Goal: Book appointment/travel/reservation

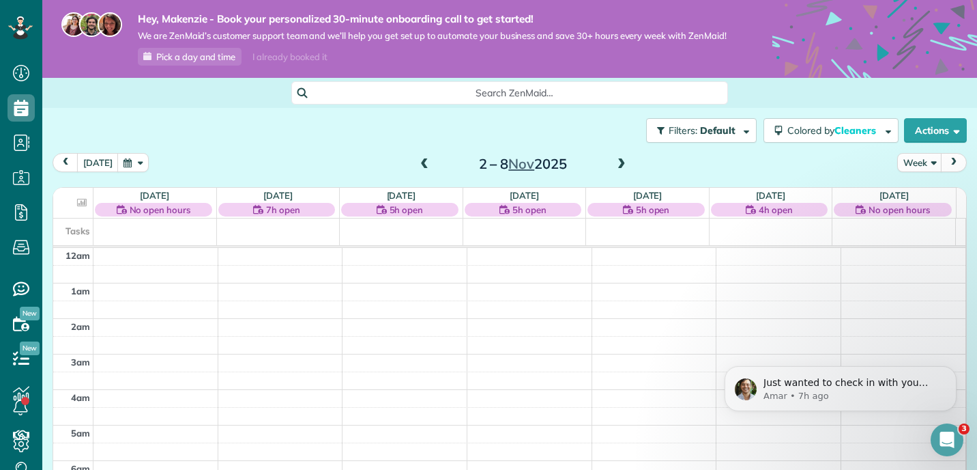
scroll to position [317, 0]
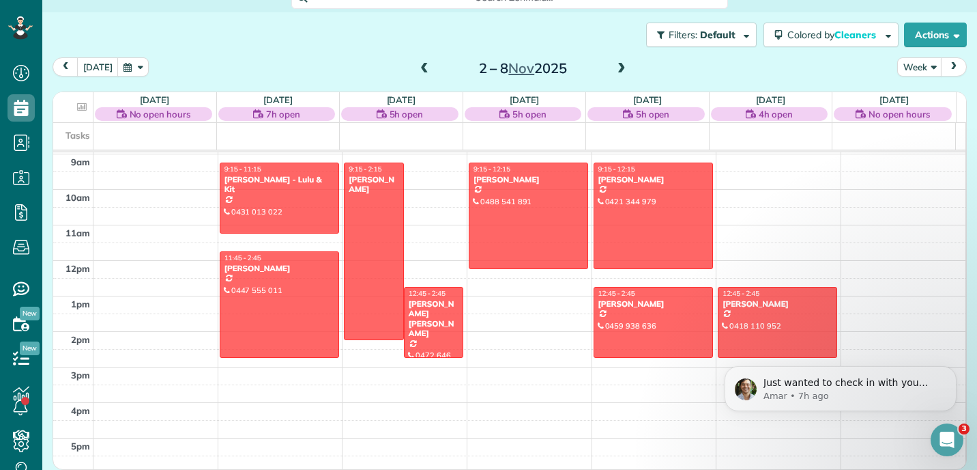
click at [618, 72] on span at bounding box center [621, 69] width 15 height 12
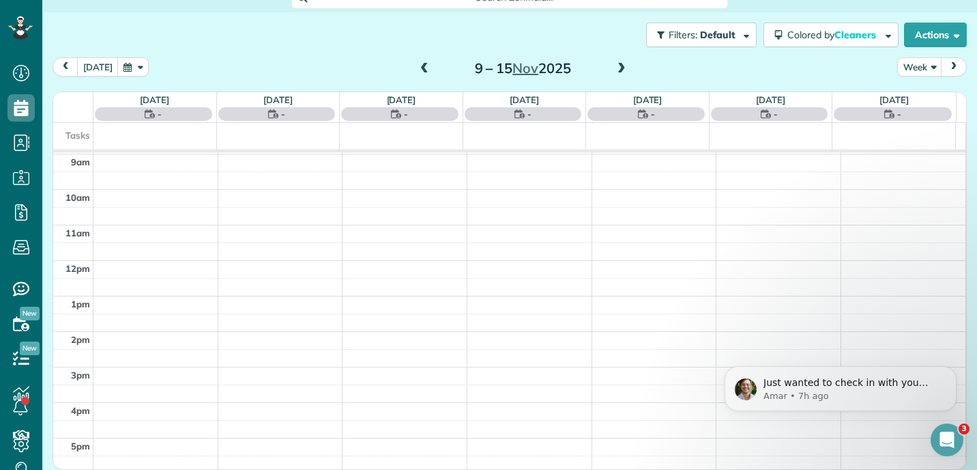
scroll to position [249, 0]
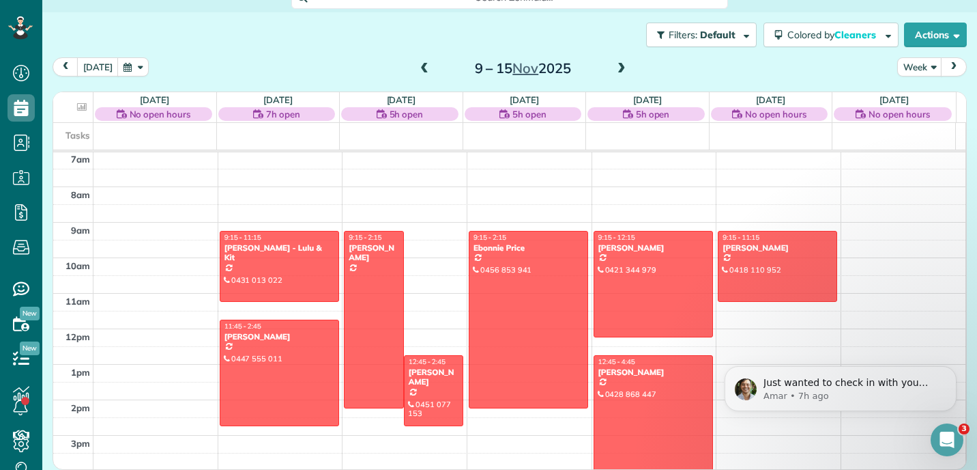
click at [618, 72] on span at bounding box center [621, 69] width 15 height 12
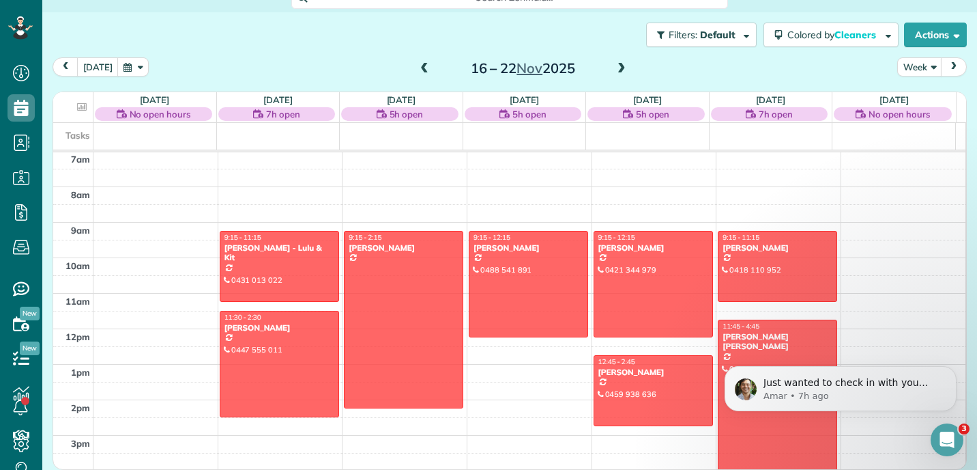
click at [331, 41] on div "Filters: Default Colored by Cleaners Color by Cleaner Color by Team Color by St…" at bounding box center [509, 34] width 935 height 45
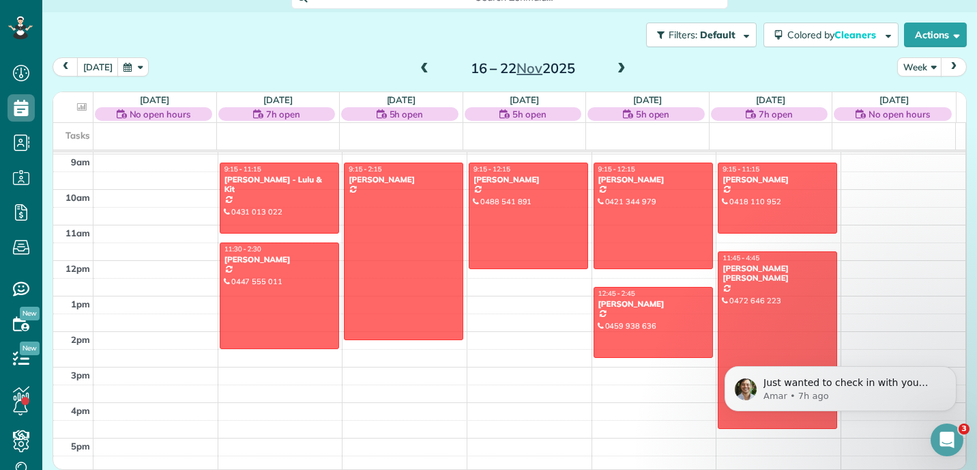
click at [420, 67] on span at bounding box center [424, 69] width 15 height 12
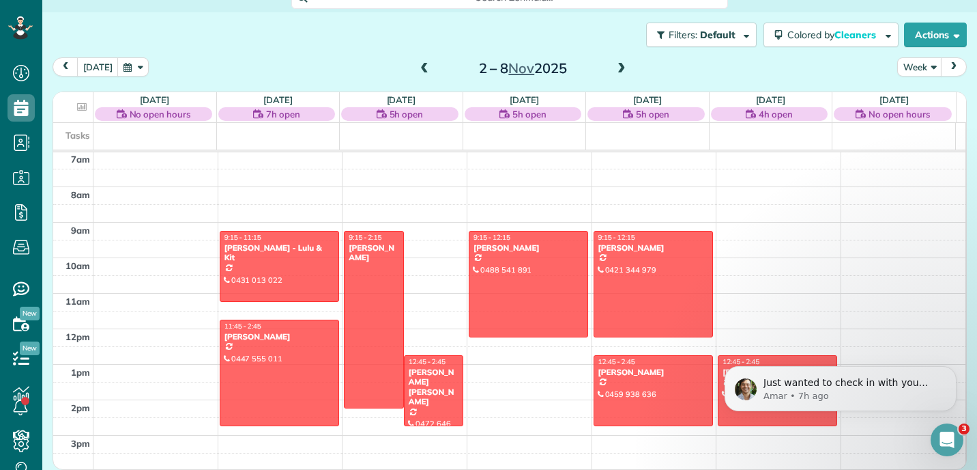
click at [417, 75] on span at bounding box center [424, 69] width 15 height 12
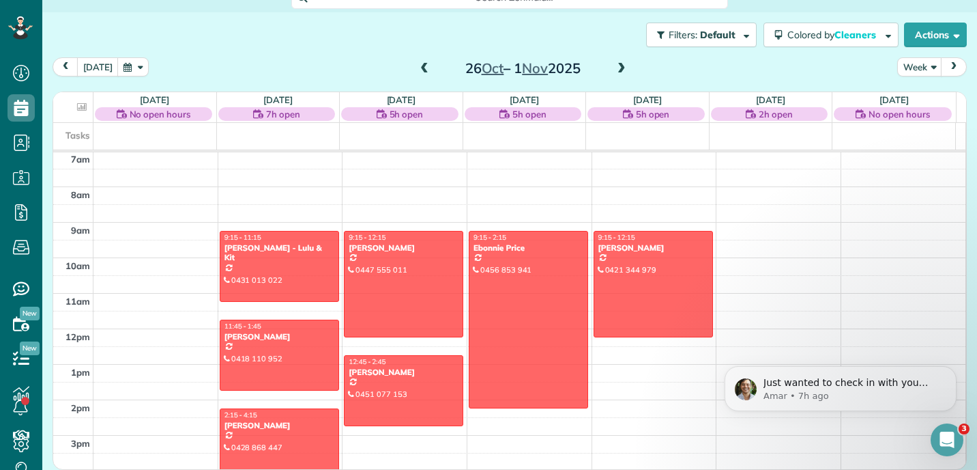
click at [615, 72] on span at bounding box center [621, 69] width 15 height 12
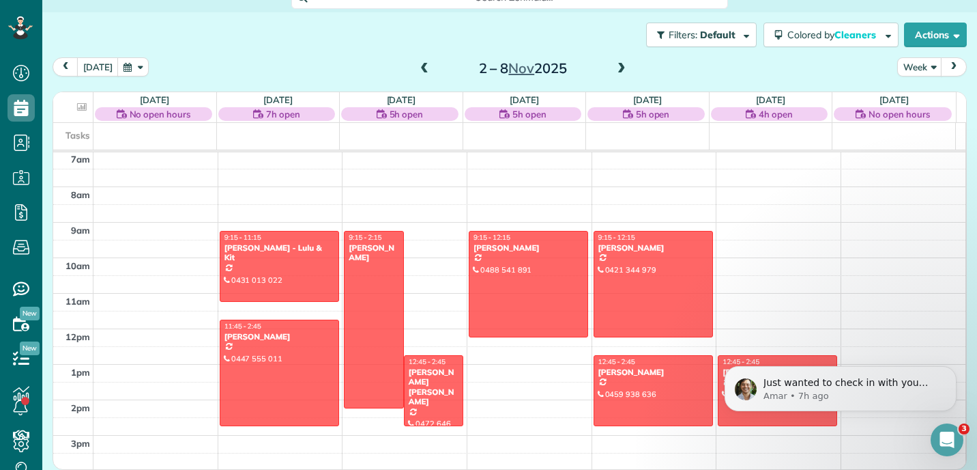
scroll to position [107, 0]
click at [503, 315] on td at bounding box center [529, 320] width 873 height 18
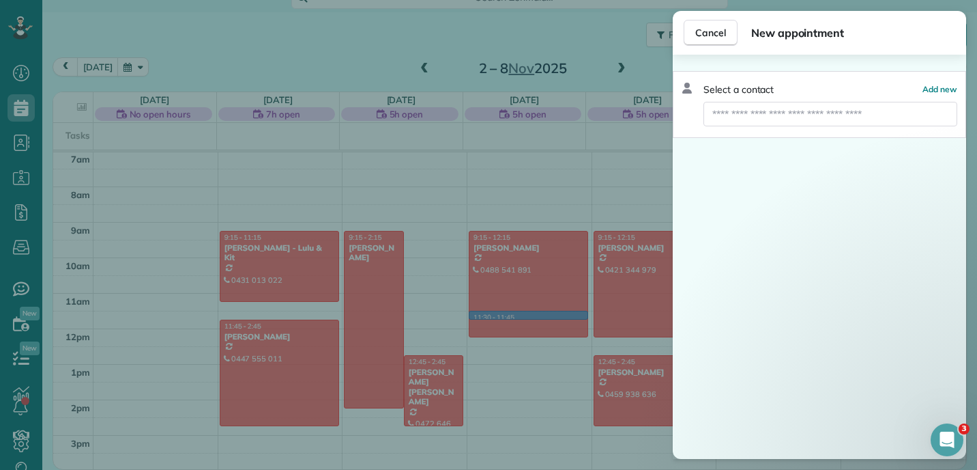
click at [503, 315] on div "Cancel New appointment Select a contact Add new" at bounding box center [488, 235] width 977 height 470
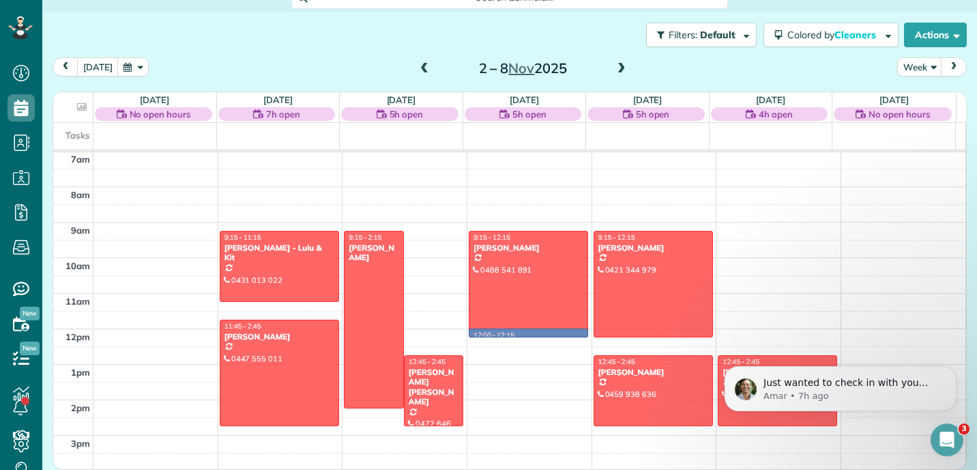
click at [523, 334] on td at bounding box center [529, 337] width 873 height 18
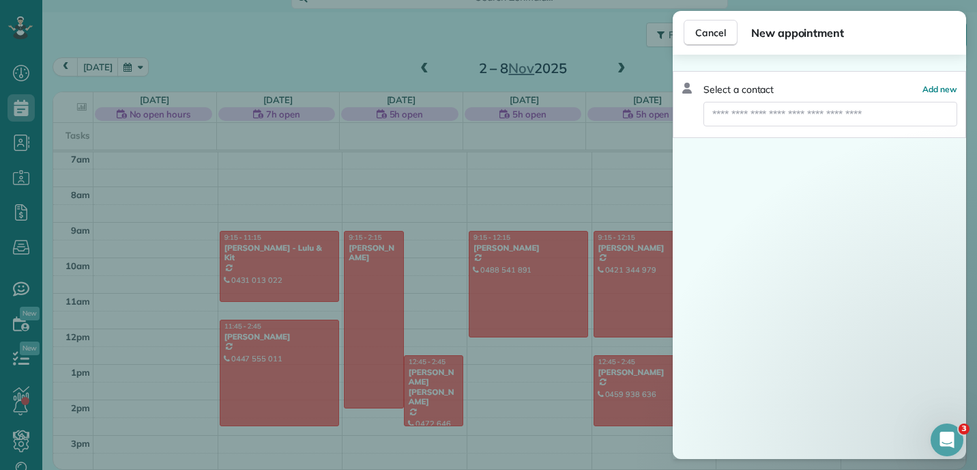
click at [547, 300] on div "Cancel New appointment Select a contact Add new" at bounding box center [488, 235] width 977 height 470
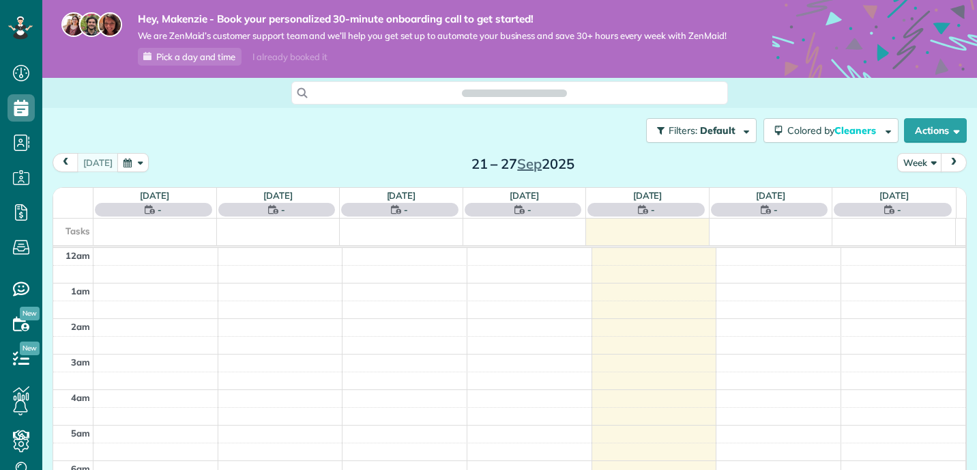
scroll to position [249, 0]
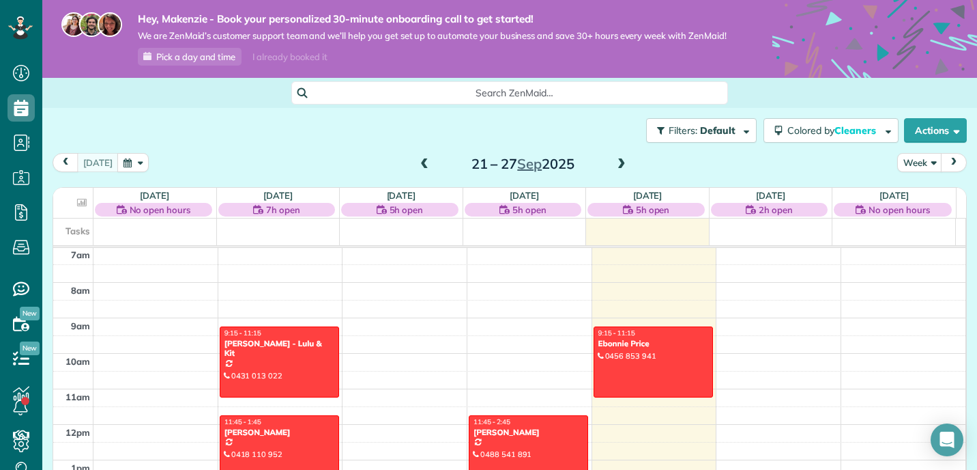
click at [614, 171] on span at bounding box center [621, 164] width 15 height 12
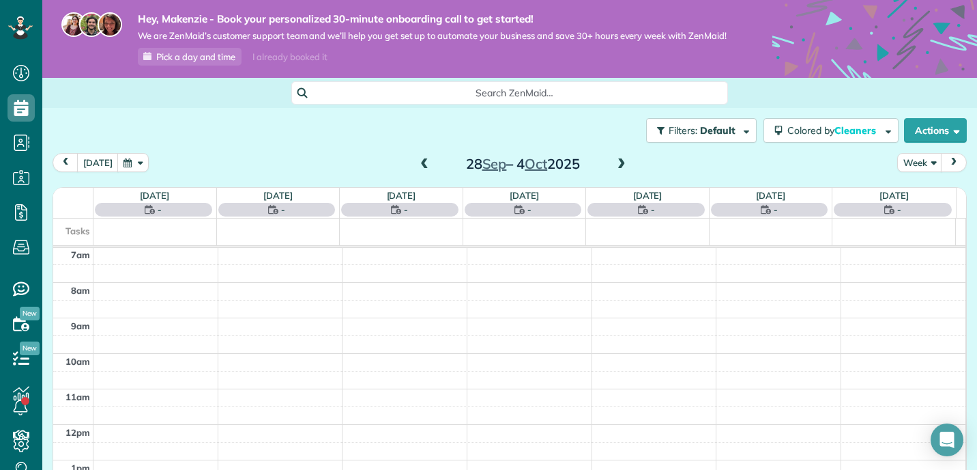
click at [614, 171] on span at bounding box center [621, 164] width 15 height 12
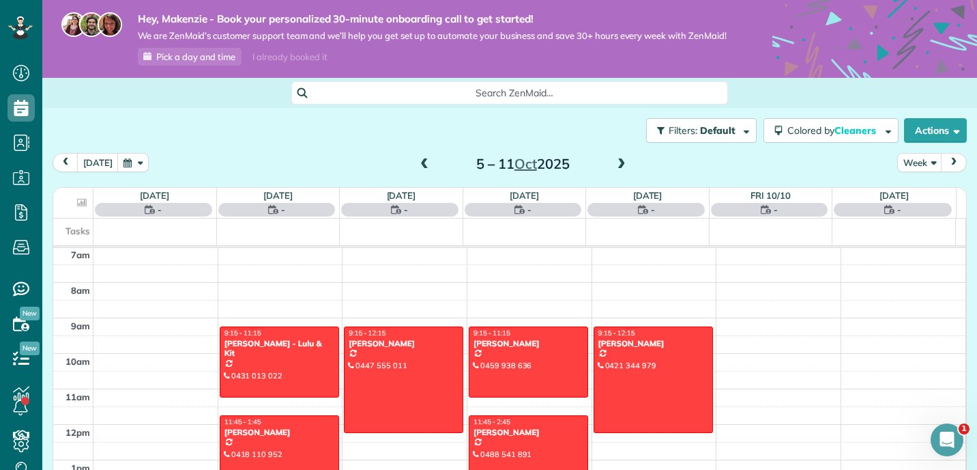
scroll to position [0, 0]
click at [614, 171] on span at bounding box center [621, 164] width 15 height 12
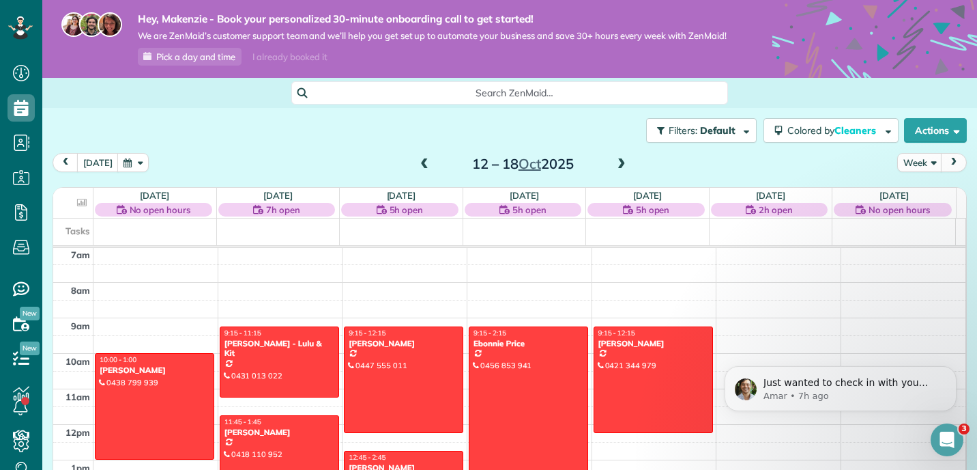
click at [614, 171] on span at bounding box center [621, 164] width 15 height 12
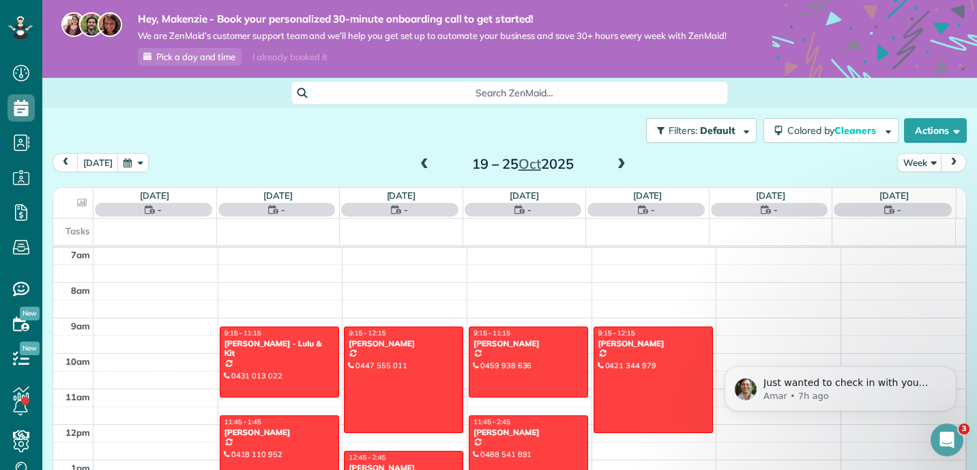
click at [614, 171] on span at bounding box center [621, 164] width 15 height 12
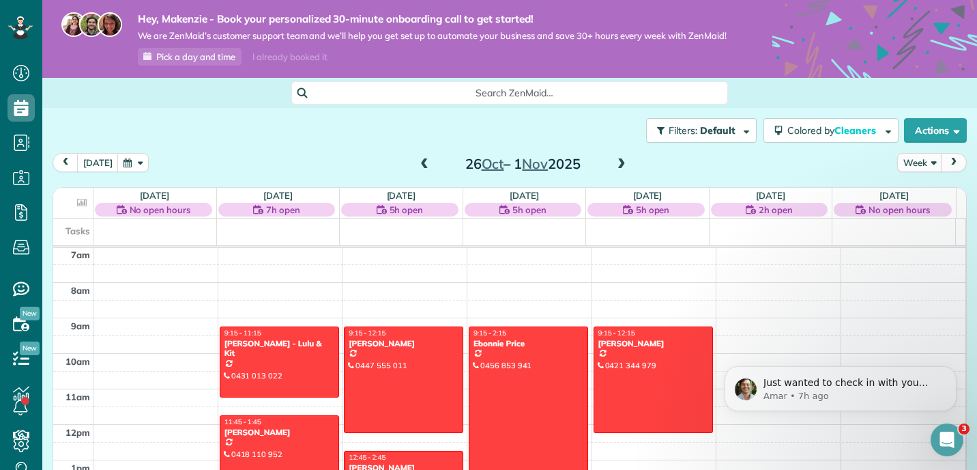
click at [614, 171] on span at bounding box center [621, 164] width 15 height 12
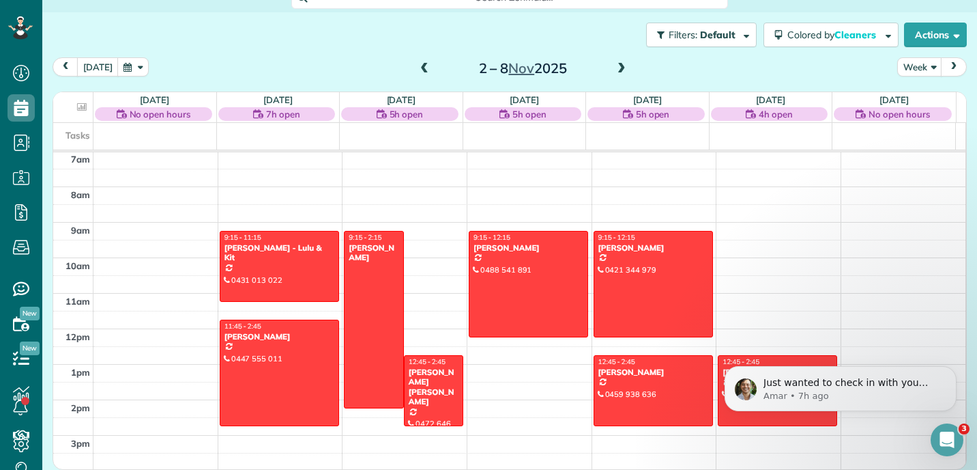
scroll to position [107, 0]
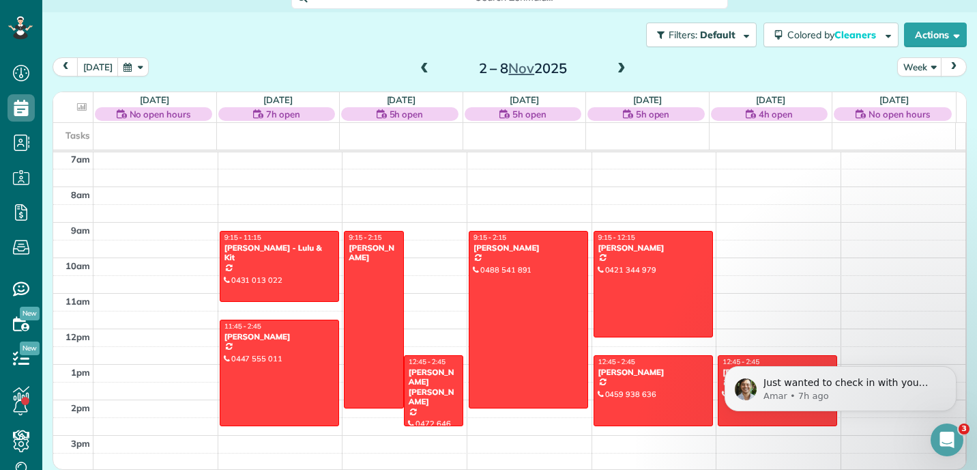
drag, startPoint x: 517, startPoint y: 333, endPoint x: 513, endPoint y: 399, distance: 66.3
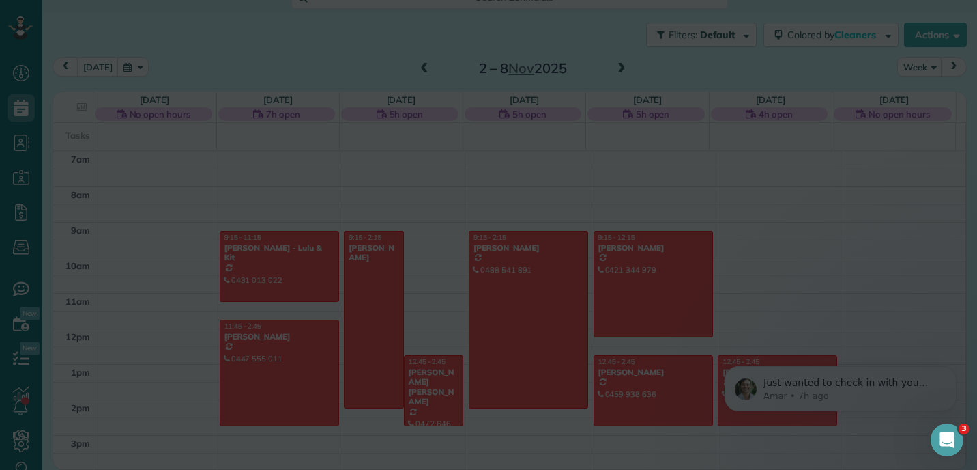
scroll to position [106, 0]
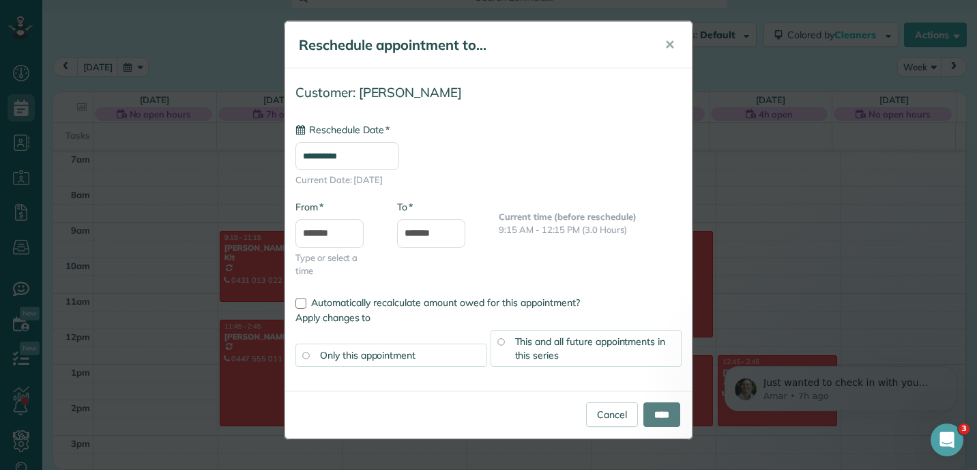
type input "**********"
click at [589, 342] on span "This and all future appointments in this series" at bounding box center [590, 348] width 151 height 26
click at [658, 417] on input "****" at bounding box center [662, 414] width 37 height 25
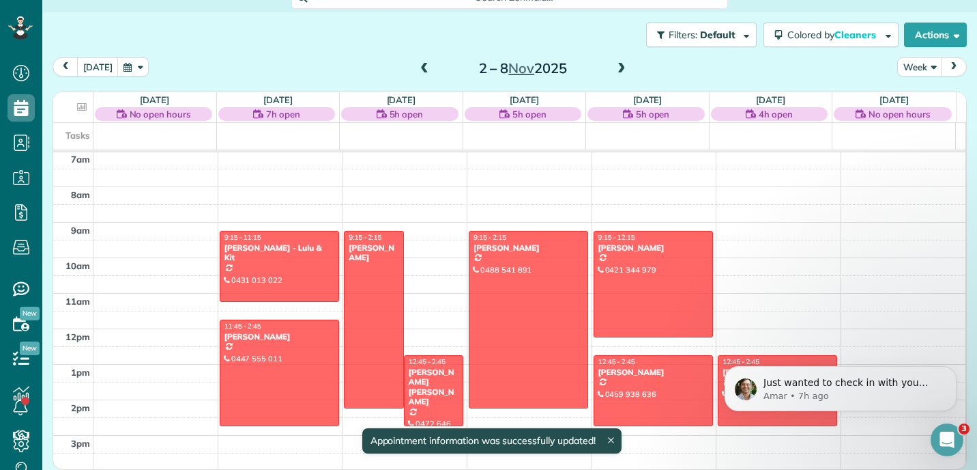
scroll to position [107, 0]
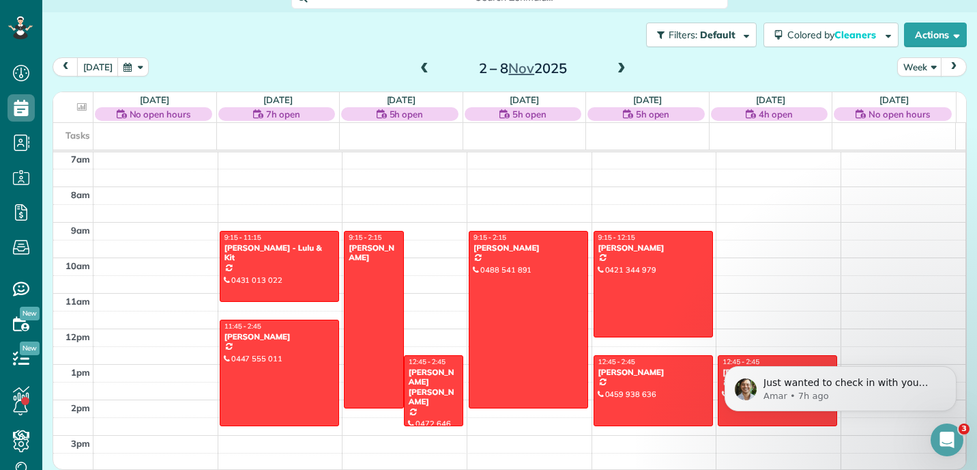
click at [620, 66] on span at bounding box center [621, 69] width 15 height 12
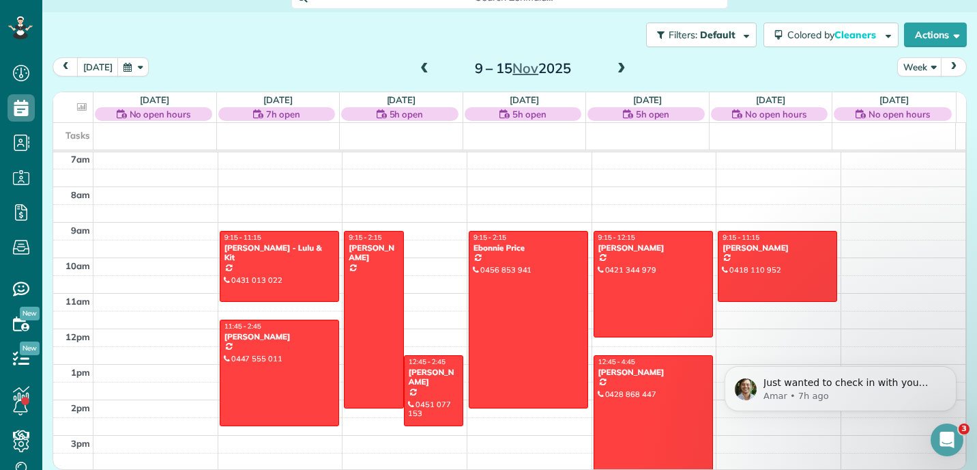
click at [620, 68] on span at bounding box center [621, 69] width 15 height 12
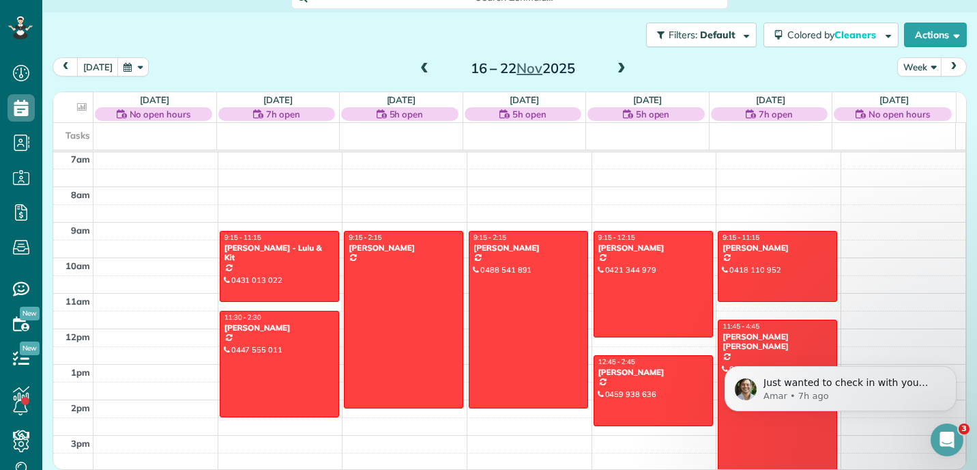
click at [420, 70] on span at bounding box center [424, 69] width 15 height 12
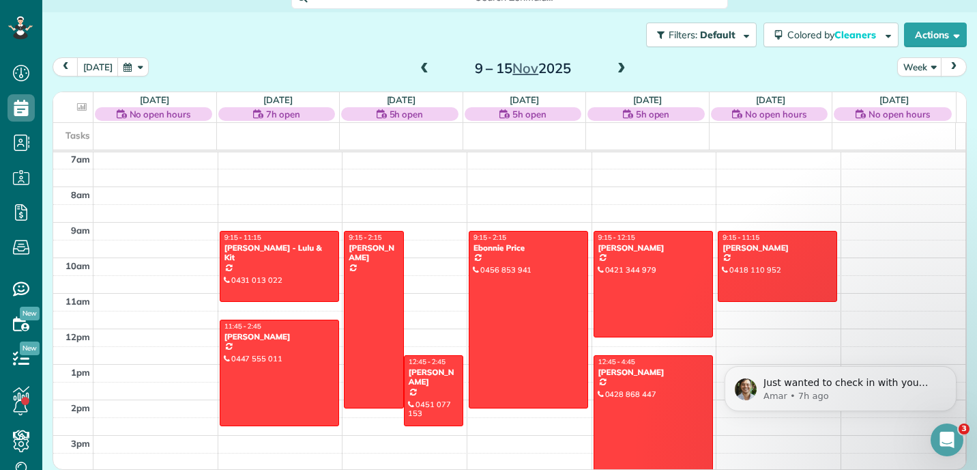
click at [420, 70] on span at bounding box center [424, 69] width 15 height 12
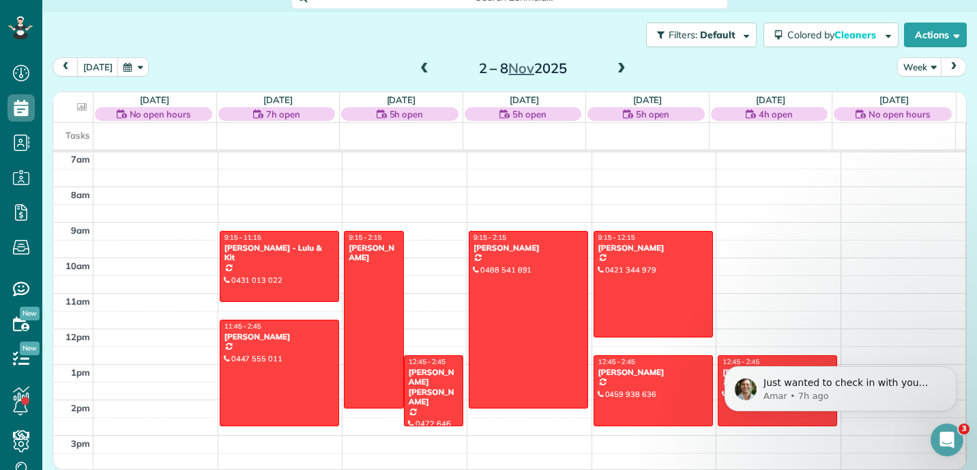
scroll to position [107, 0]
click at [618, 70] on span at bounding box center [621, 69] width 15 height 12
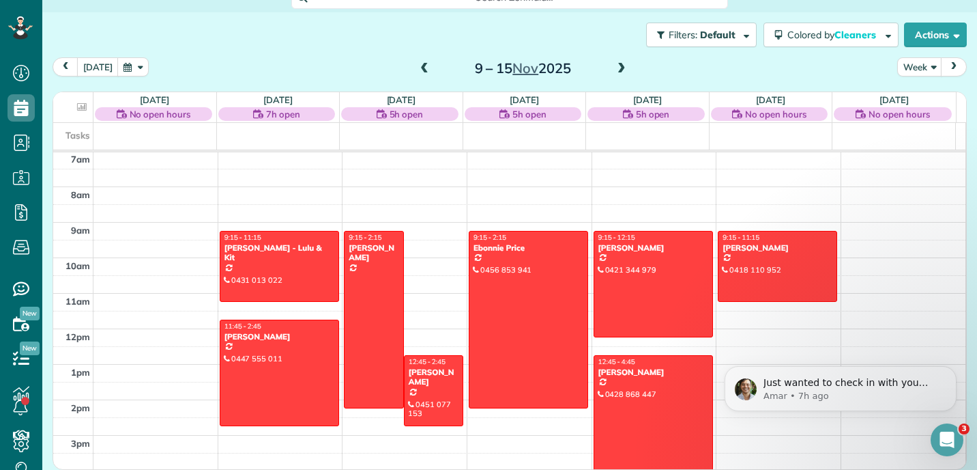
click at [618, 70] on span at bounding box center [621, 69] width 15 height 12
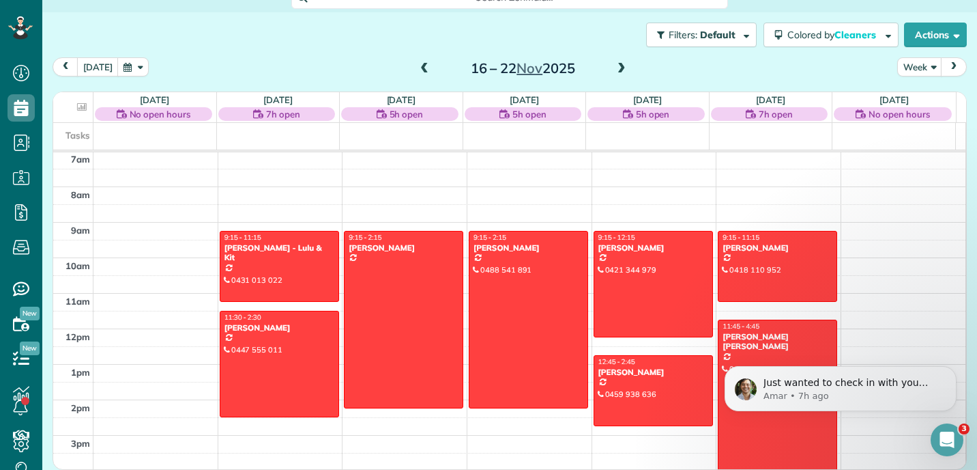
scroll to position [107, 0]
click at [417, 69] on span at bounding box center [424, 69] width 15 height 12
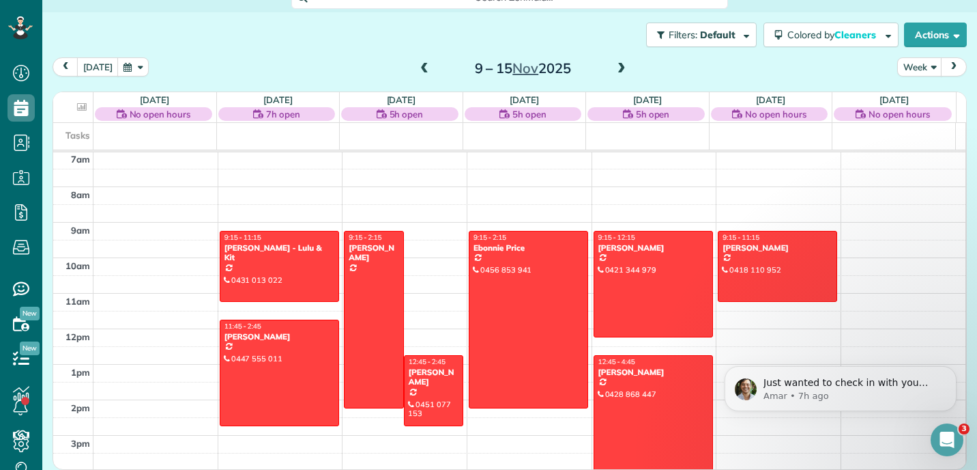
click at [417, 70] on span at bounding box center [424, 69] width 15 height 12
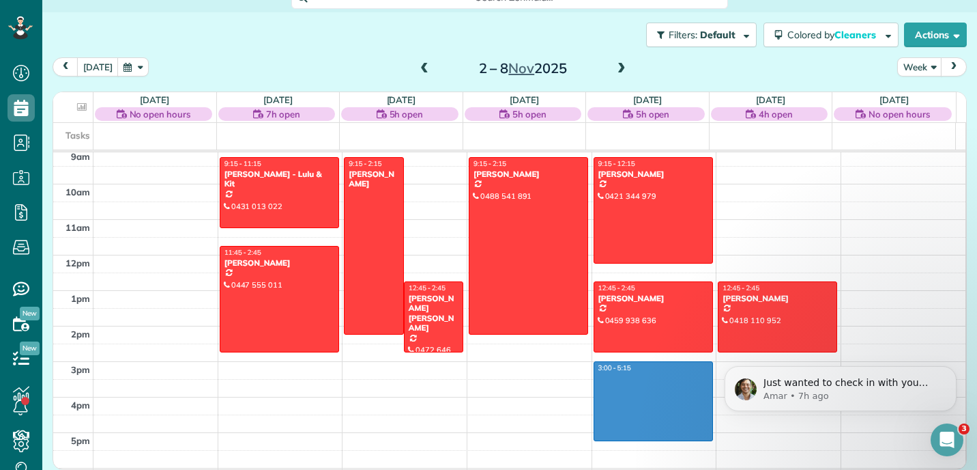
scroll to position [325, 0]
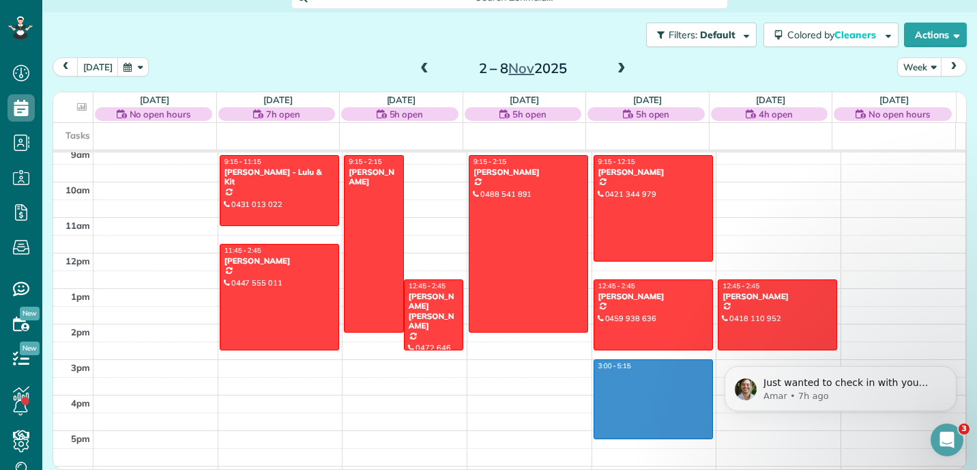
click at [620, 437] on div "12am 1am 2am 3am 4am 5am 6am 7am 8am 9am 10am 11am 12pm 1pm 2pm 3pm 4pm 5pm 6pm…" at bounding box center [509, 252] width 912 height 851
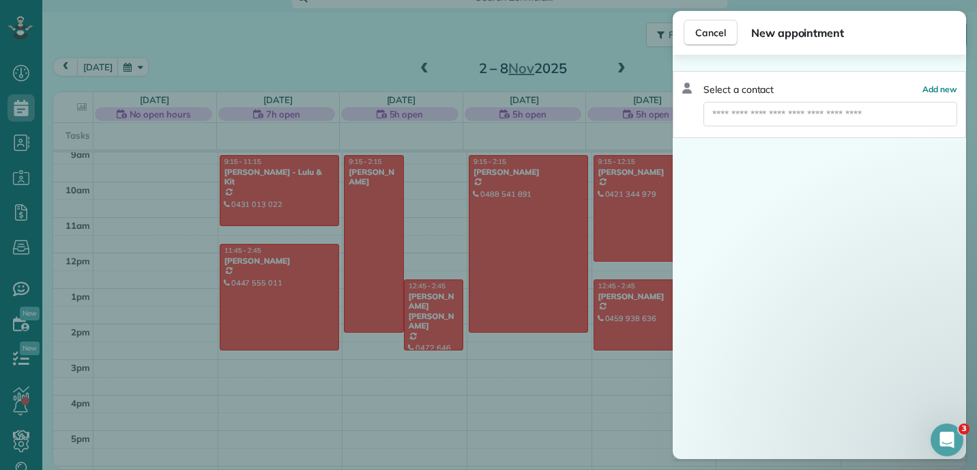
click at [577, 405] on div "Cancel New appointment Select a contact Add new" at bounding box center [488, 235] width 977 height 470
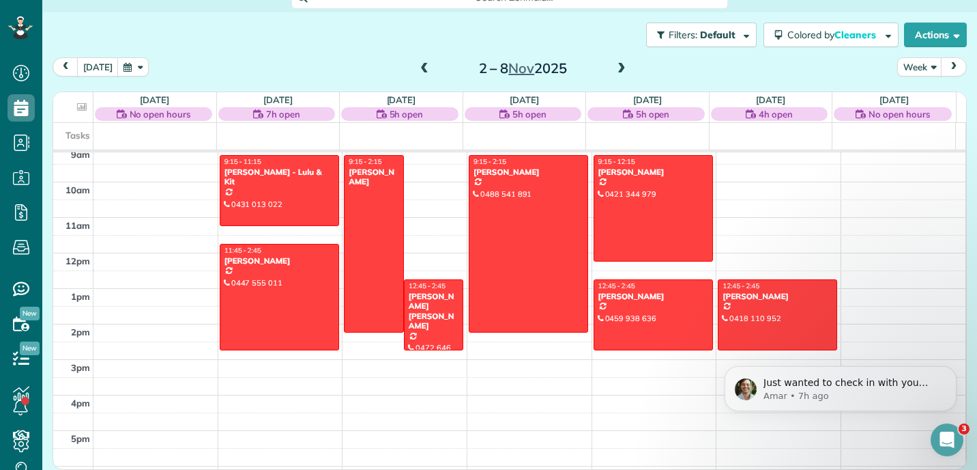
click at [617, 67] on span at bounding box center [621, 69] width 15 height 12
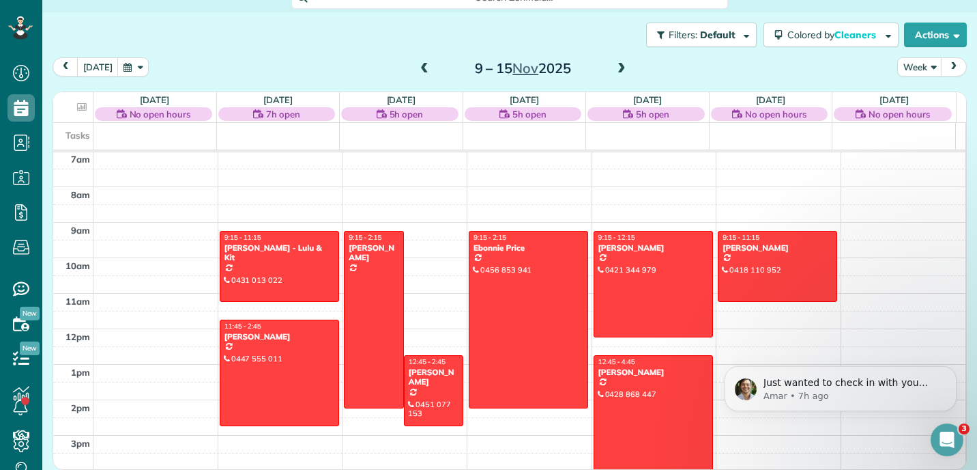
click at [617, 67] on span at bounding box center [621, 69] width 15 height 12
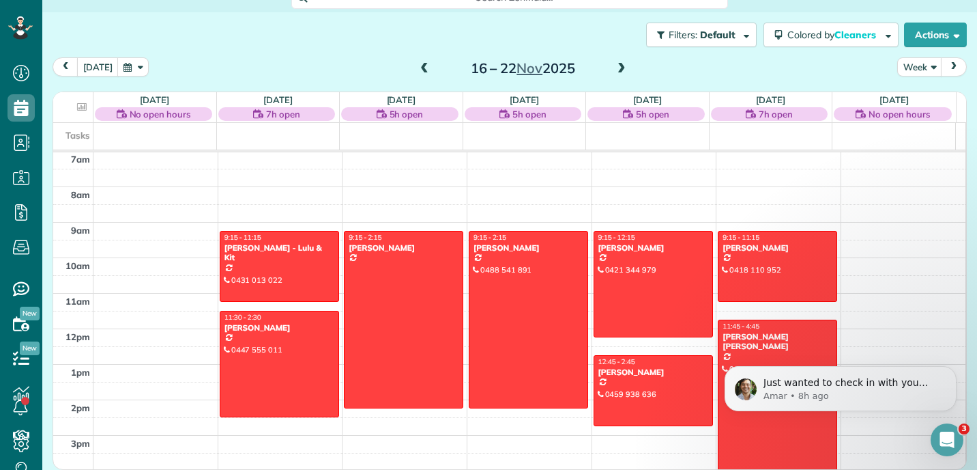
click at [418, 72] on span at bounding box center [424, 69] width 15 height 12
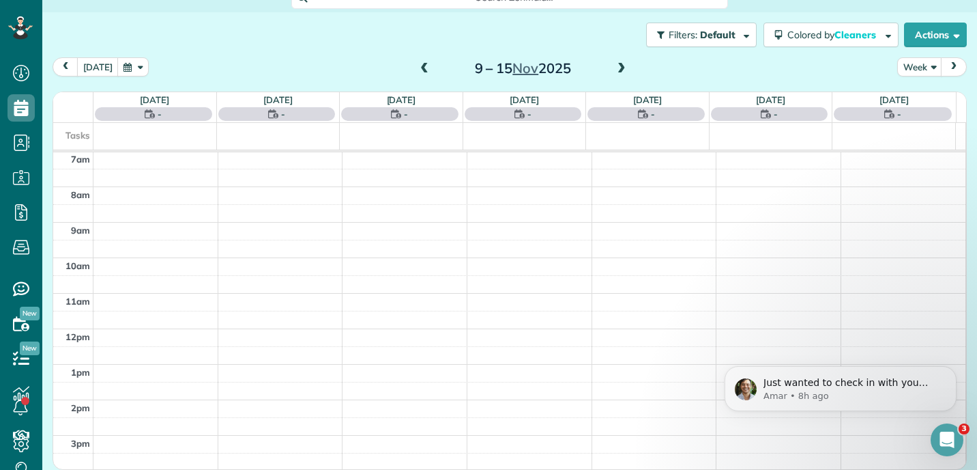
click at [418, 72] on span at bounding box center [424, 69] width 15 height 12
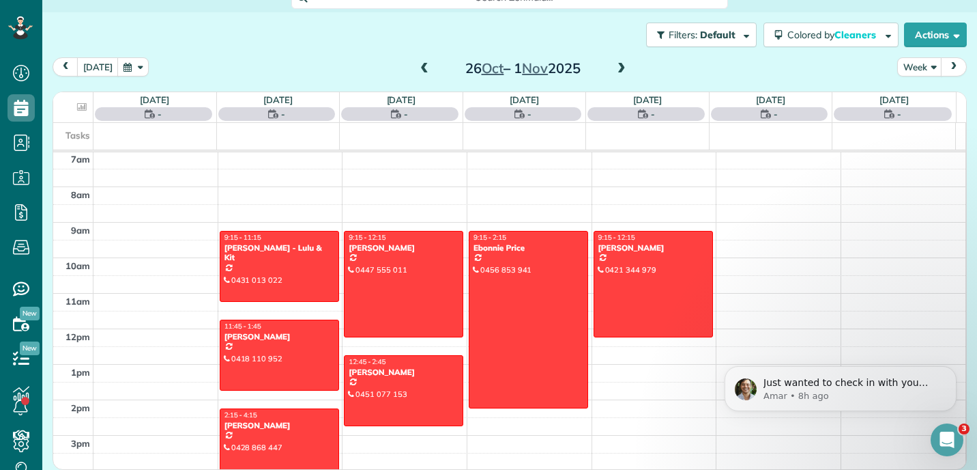
click at [418, 72] on span at bounding box center [424, 69] width 15 height 12
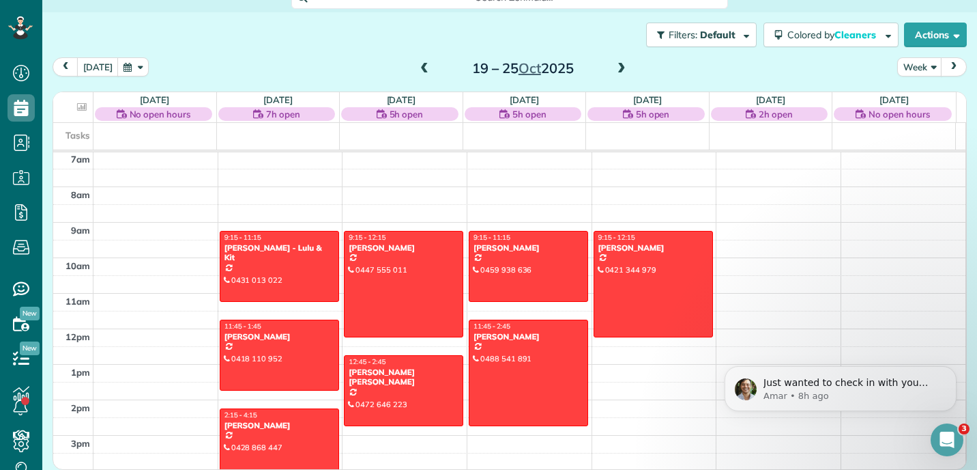
click at [418, 72] on span at bounding box center [424, 69] width 15 height 12
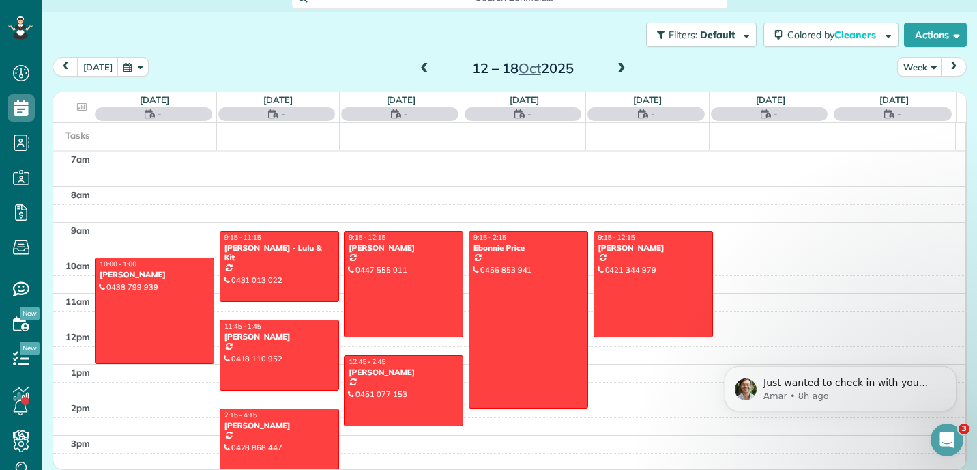
click at [418, 72] on span at bounding box center [424, 69] width 15 height 12
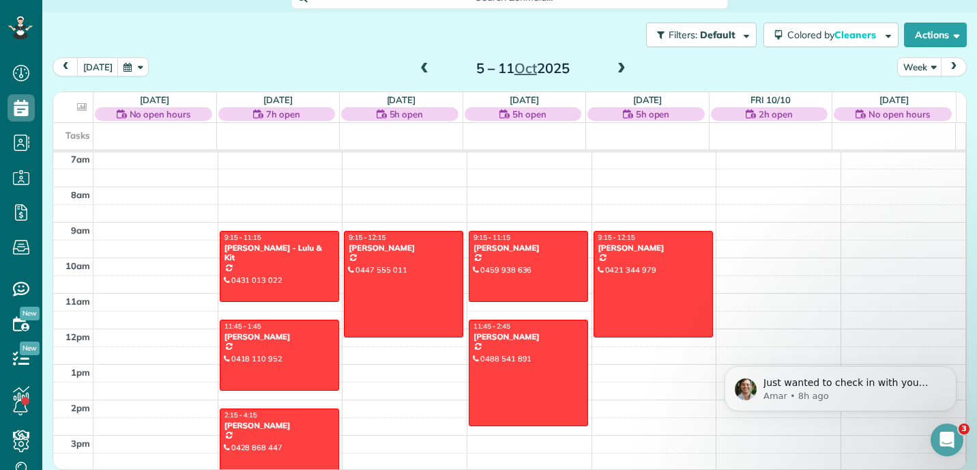
click at [458, 37] on div "Filters: Default Colored by Cleaners Color by Cleaner Color by Team Color by St…" at bounding box center [509, 34] width 935 height 45
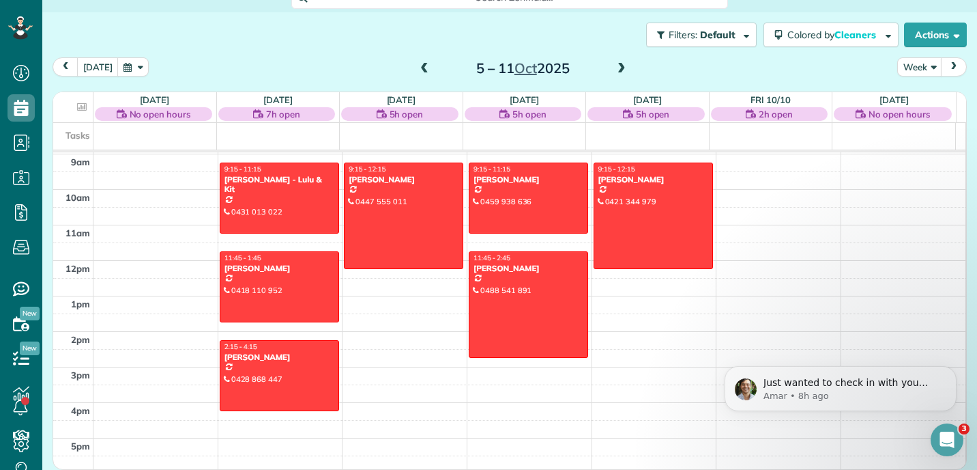
click at [418, 76] on span at bounding box center [424, 69] width 15 height 20
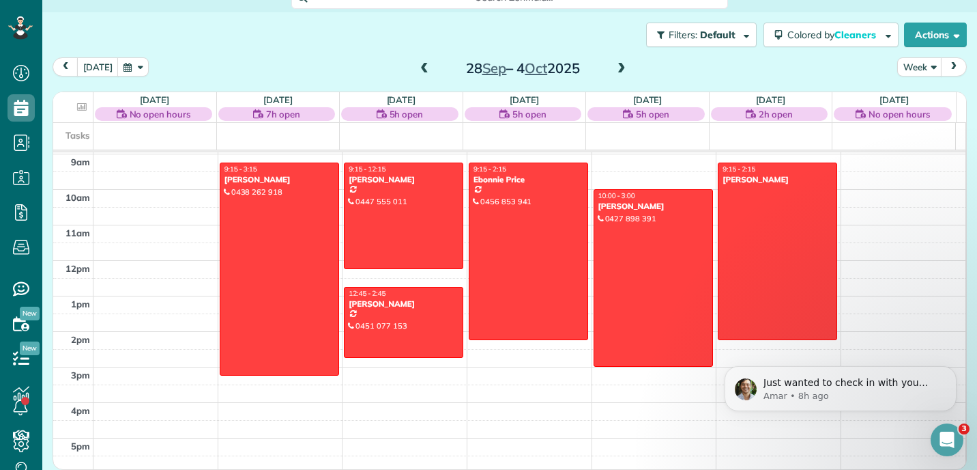
click at [614, 65] on span at bounding box center [621, 69] width 15 height 12
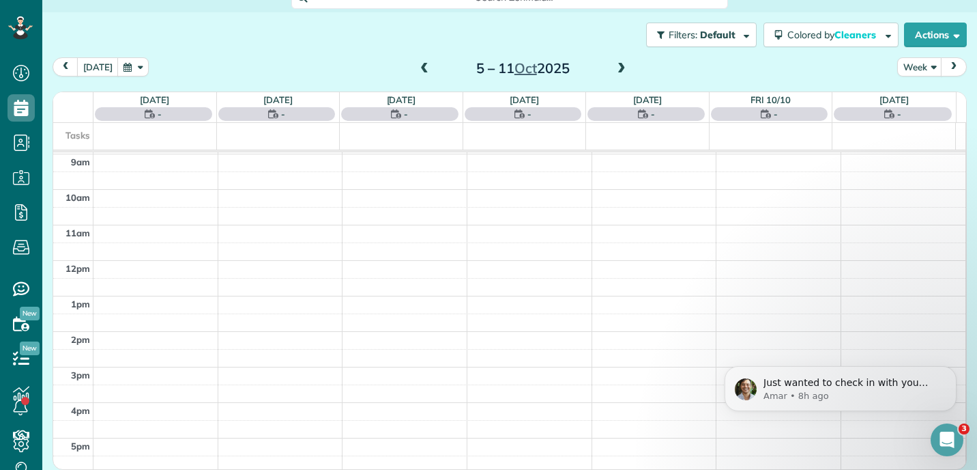
scroll to position [249, 0]
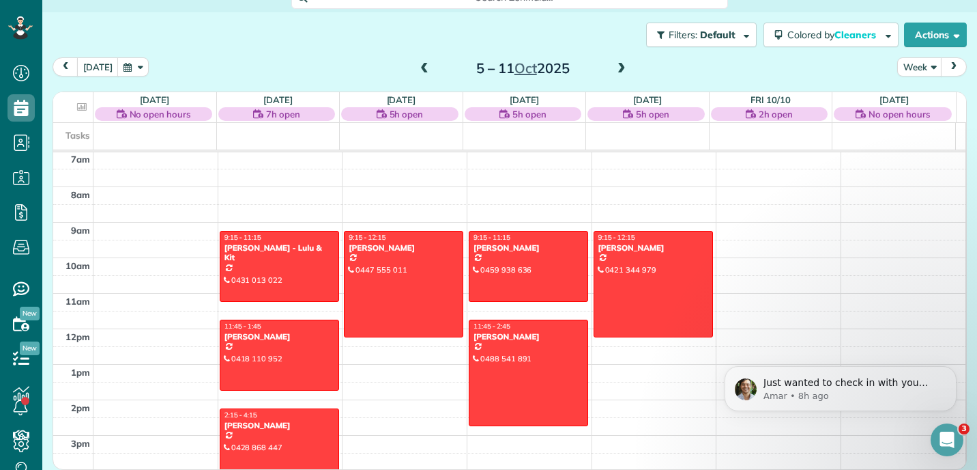
click at [616, 73] on span at bounding box center [621, 69] width 15 height 12
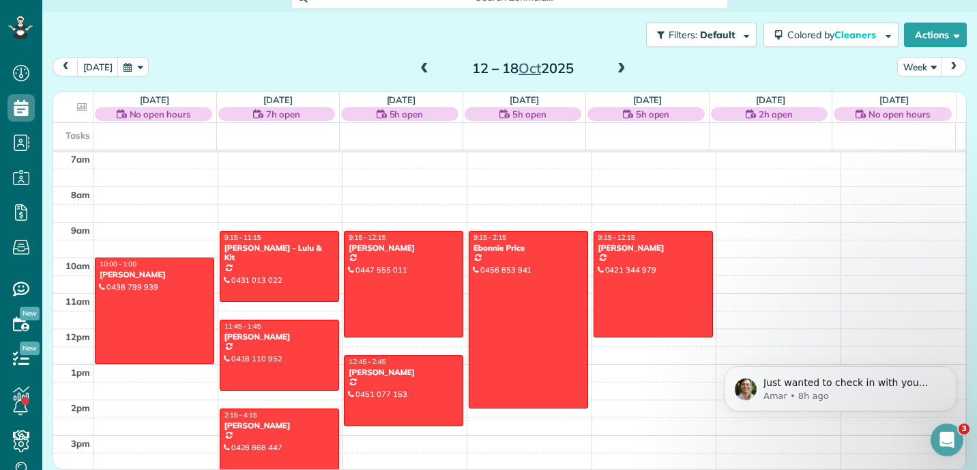
click at [564, 47] on div "Filters: Default Colored by Cleaners Color by Cleaner Color by Team Color by St…" at bounding box center [509, 34] width 935 height 45
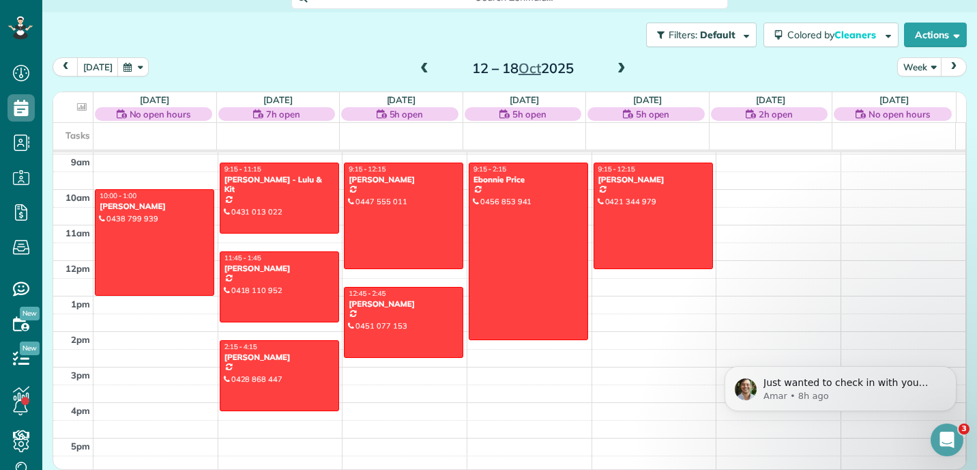
click at [418, 74] on span at bounding box center [424, 69] width 15 height 12
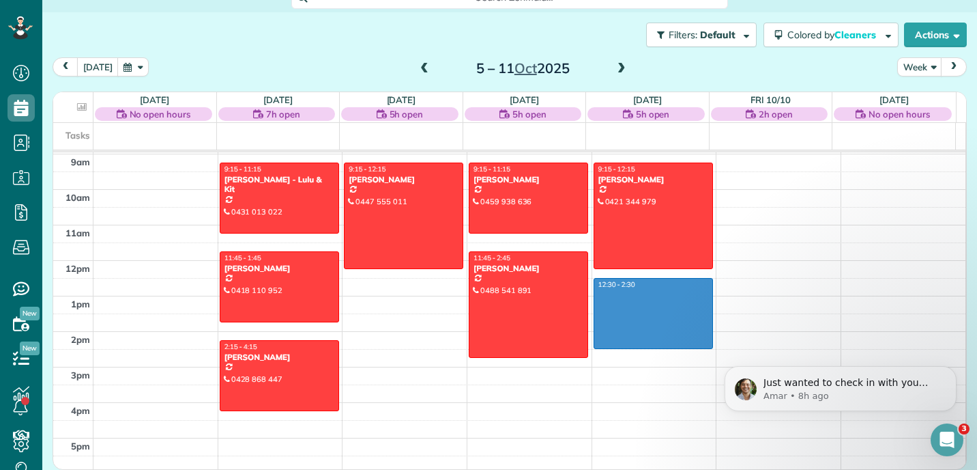
drag, startPoint x: 631, startPoint y: 282, endPoint x: 637, endPoint y: 349, distance: 67.9
click at [637, 349] on tbody "12am 1am 2am 3am 4am 5am 6am 7am 8am 9am 10am 11am 12pm 1pm 2pm 3pm 4pm 5pm 6pm…" at bounding box center [509, 260] width 912 height 851
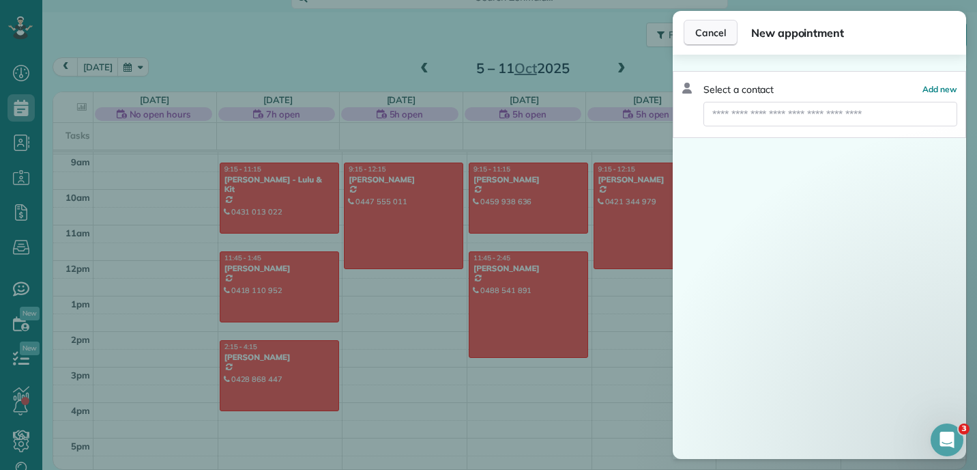
click at [718, 35] on span "Cancel" at bounding box center [710, 33] width 31 height 14
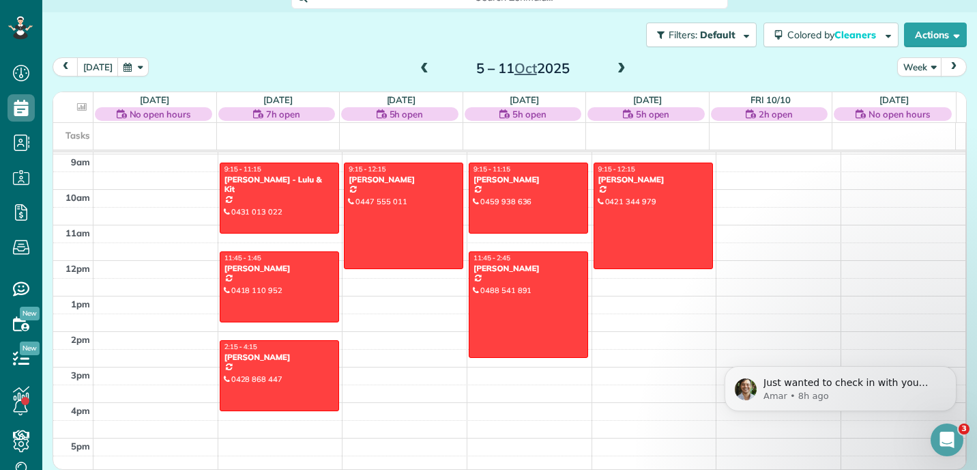
click at [614, 74] on span at bounding box center [621, 69] width 15 height 12
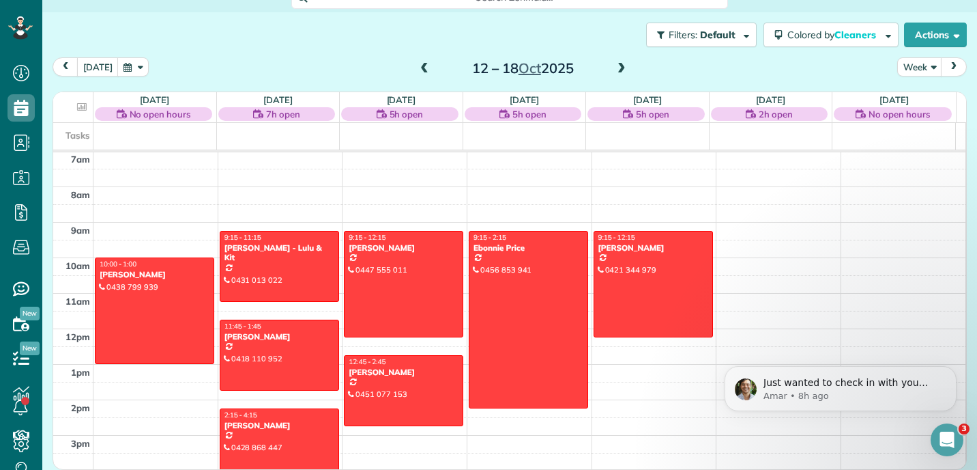
click at [614, 74] on span at bounding box center [621, 69] width 15 height 12
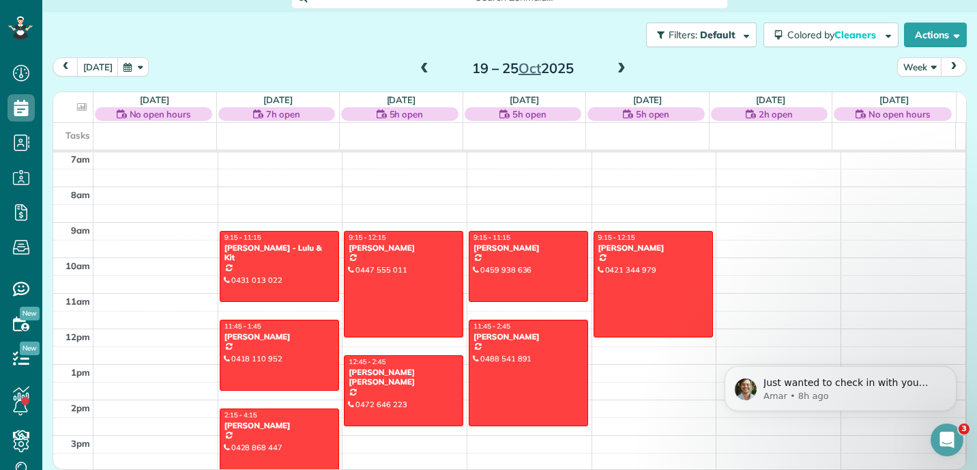
scroll to position [107, 0]
click at [419, 68] on span at bounding box center [424, 69] width 15 height 12
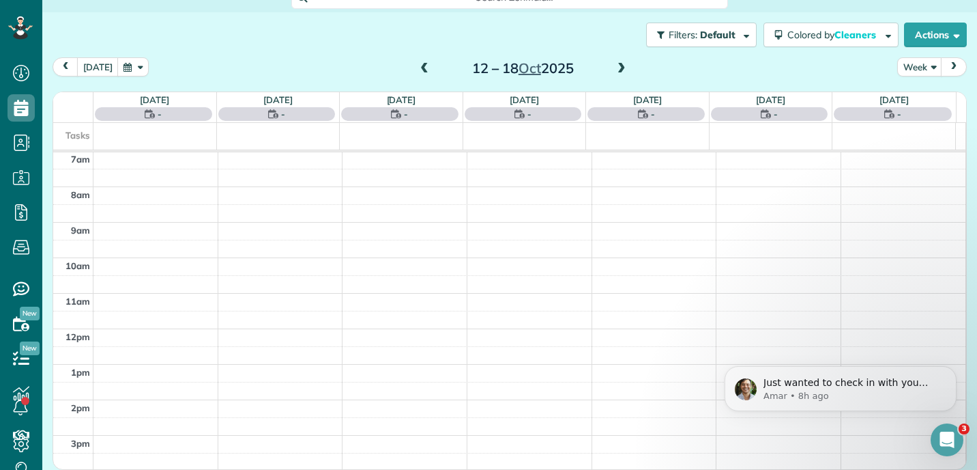
click at [419, 68] on span at bounding box center [424, 69] width 15 height 12
